Goal: Task Accomplishment & Management: Use online tool/utility

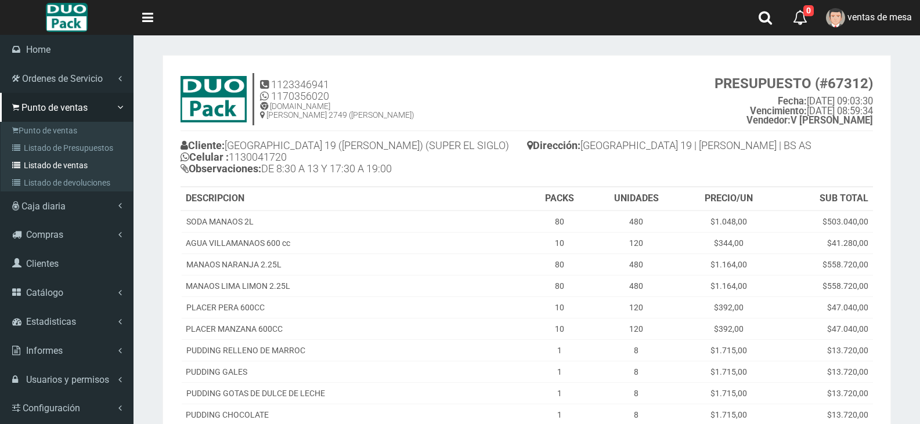
scroll to position [339, 0]
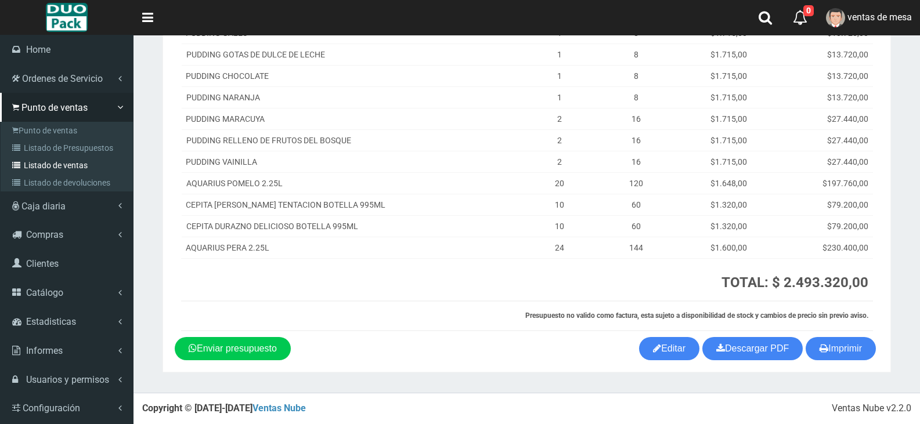
click at [20, 166] on icon at bounding box center [18, 165] width 12 height 8
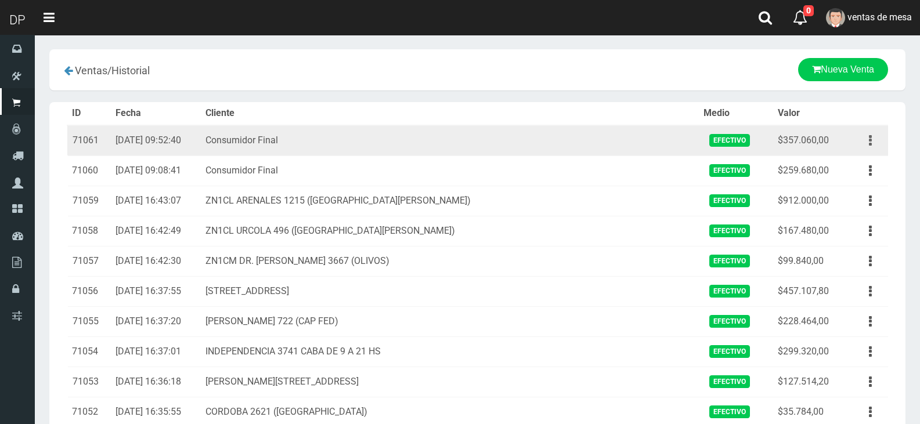
click at [872, 144] on button "button" at bounding box center [870, 141] width 26 height 20
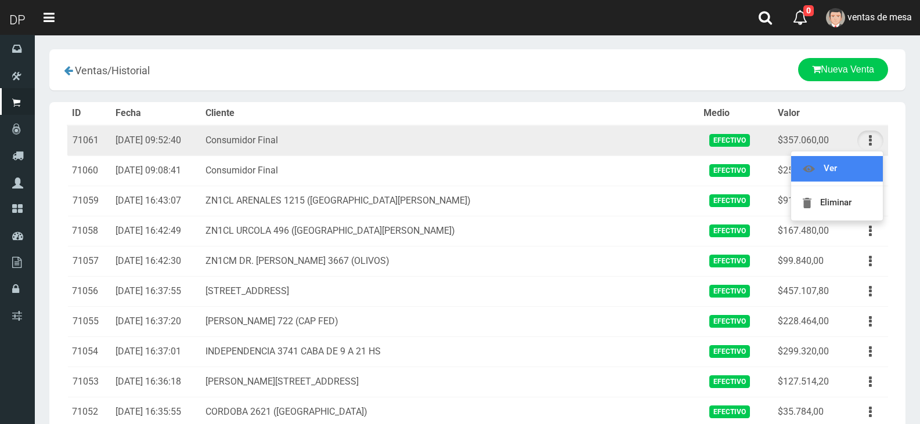
click at [861, 172] on link "Ver" at bounding box center [837, 169] width 92 height 26
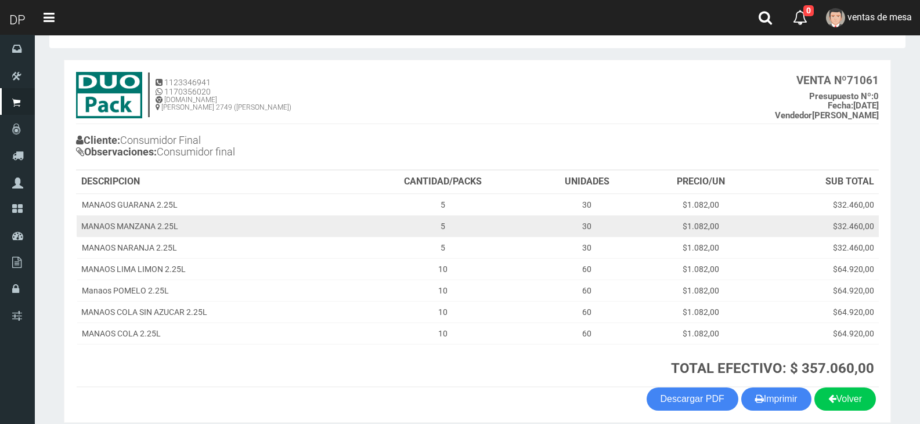
scroll to position [88, 0]
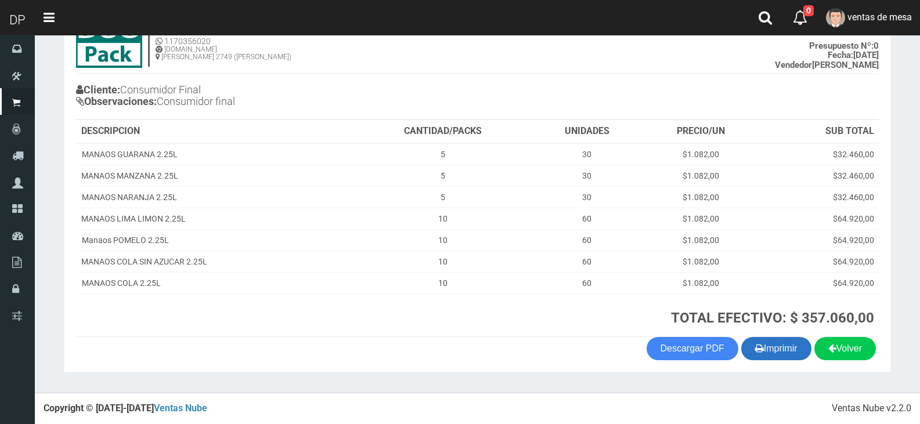
click at [789, 358] on button "Imprimir" at bounding box center [776, 348] width 70 height 23
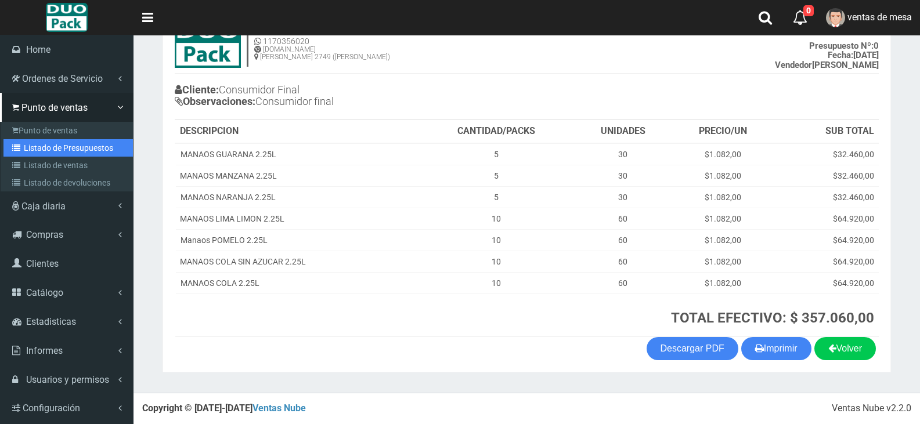
click at [46, 145] on link "Listado de Presupuestos" at bounding box center [67, 147] width 129 height 17
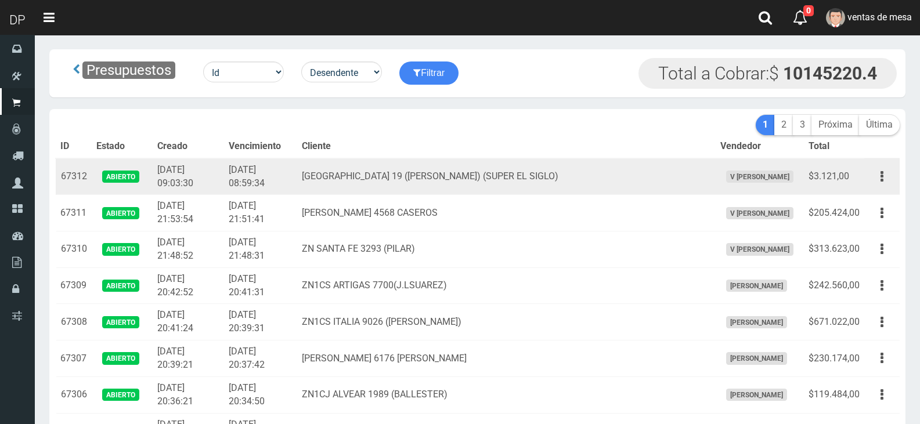
click at [869, 173] on td "Editar Imprimir Eliminar" at bounding box center [881, 176] width 35 height 37
drag, startPoint x: 891, startPoint y: 175, endPoint x: 877, endPoint y: 193, distance: 22.9
click at [891, 175] on button "button" at bounding box center [882, 177] width 26 height 20
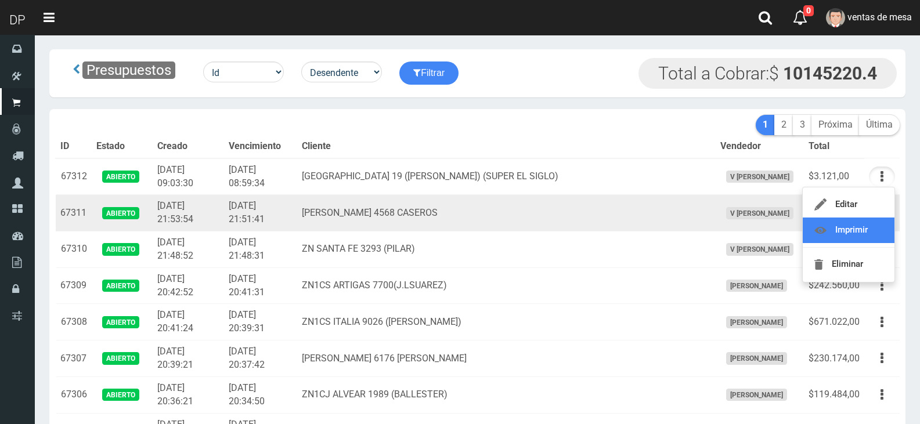
click at [870, 224] on link "Imprimir" at bounding box center [849, 231] width 92 height 26
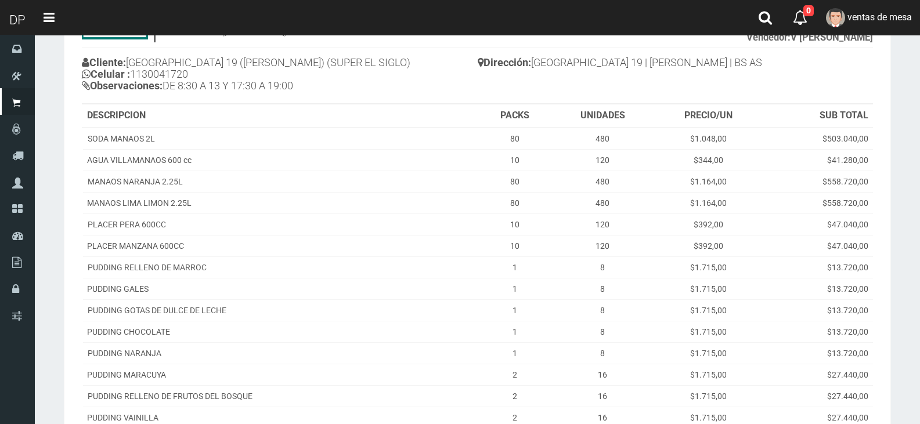
scroll to position [290, 0]
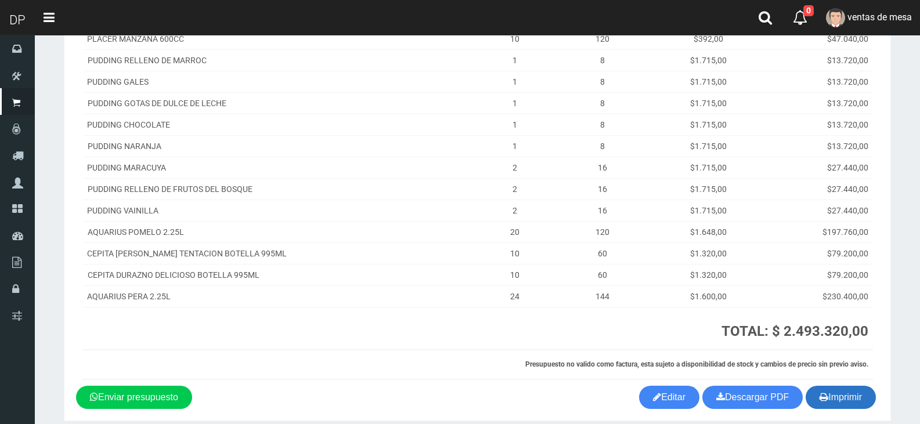
click at [831, 396] on button "Imprimir" at bounding box center [841, 397] width 70 height 23
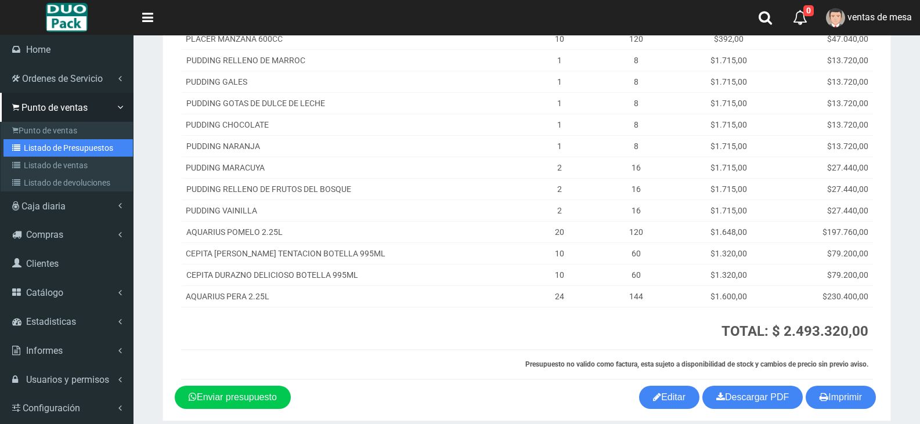
click at [39, 148] on link "Listado de Presupuestos" at bounding box center [67, 147] width 129 height 17
